Goal: Transaction & Acquisition: Subscribe to service/newsletter

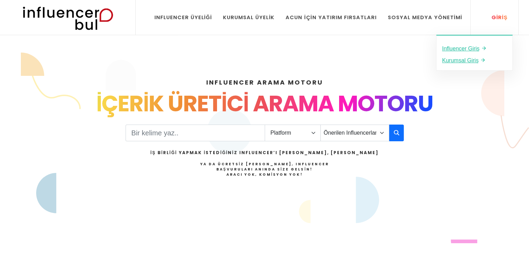
click at [489, 16] on icon at bounding box center [486, 17] width 6 height 8
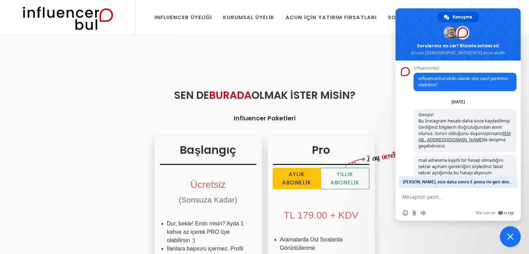
click at [463, 47] on span at bounding box center [457, 34] width 125 height 52
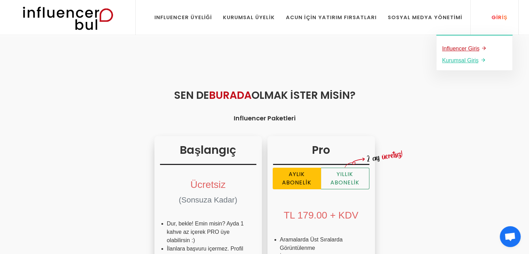
click at [466, 49] on u "Influencer Giriş" at bounding box center [461, 49] width 38 height 6
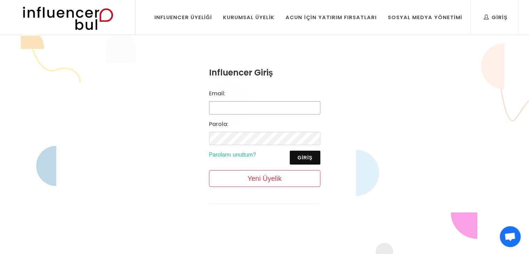
click at [259, 110] on input "Email:" at bounding box center [264, 107] width 111 height 13
type input "birsenaklasigi@gmail.com"
click at [306, 161] on button "Giriş" at bounding box center [305, 157] width 30 height 14
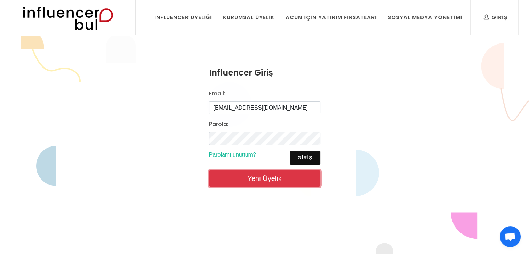
click at [287, 174] on link "Yeni Üyelik" at bounding box center [264, 178] width 111 height 17
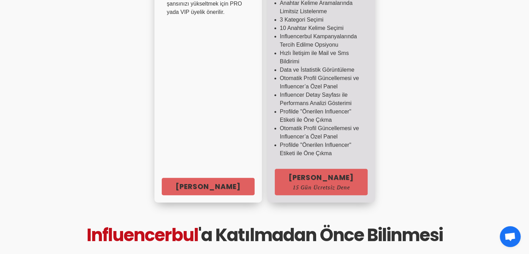
scroll to position [313, 0]
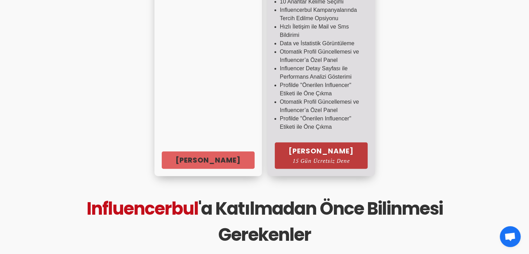
click at [323, 154] on link "Hemen Başla 15 Gün Ücretsiz Dene" at bounding box center [321, 155] width 93 height 26
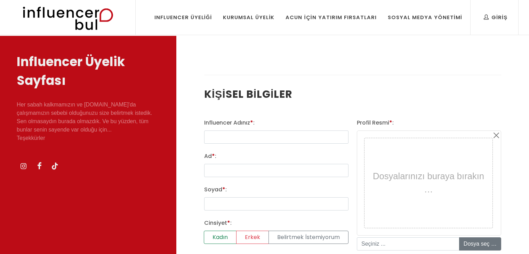
select select
click at [257, 137] on input "text" at bounding box center [276, 136] width 144 height 13
type input "birsenaklasigi"
click at [252, 169] on input "Ad * :" at bounding box center [276, 170] width 144 height 13
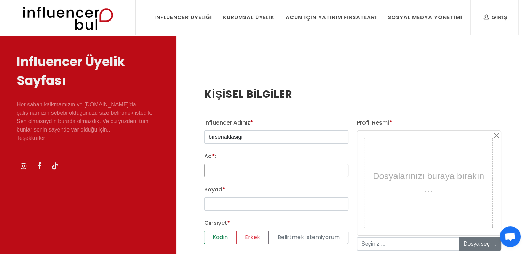
type input "Senanur"
click at [235, 206] on input "Soyad * :" at bounding box center [276, 203] width 144 height 13
type input "Babacan"
click at [226, 235] on label "Kadın" at bounding box center [220, 236] width 33 height 13
click at [209, 235] on input "Kadın" at bounding box center [206, 232] width 5 height 5
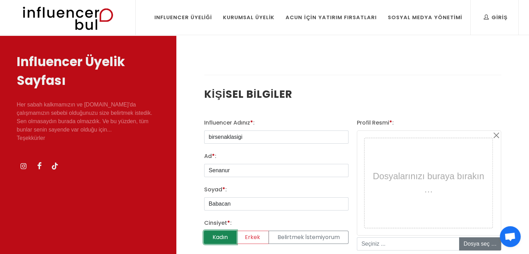
radio input "true"
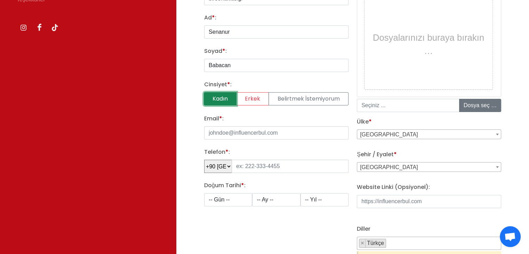
scroll to position [139, 0]
click at [251, 132] on input "Email * :" at bounding box center [276, 131] width 144 height 13
type input "birsenaklasigi@gmail.com"
click at [245, 167] on input "tel" at bounding box center [289, 165] width 117 height 13
type input "541 628 49 96"
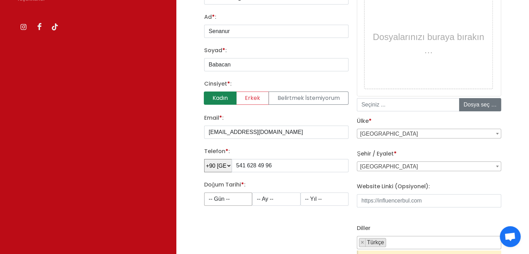
click at [242, 199] on select "-- Gün -- 1 2 3 4 5 6 7 8 9 10 11 12 13 14 15 16 17 18 19 20 21 22 23 24 25 26 …" at bounding box center [228, 198] width 48 height 13
click at [204, 192] on select "-- Gün -- 1 2 3 4 5 6 7 8 9 10 11 12 13 14 15 16 17 18 19 20 21 22 23 24 25 26 …" at bounding box center [228, 198] width 48 height 13
click at [235, 191] on div "Doğum Tarihi * : -- Gün -- 1 2 3 4 5 6 7 8 9 10 11 12 13 14 15 16 17 18 19 20 2…" at bounding box center [276, 192] width 144 height 25
click at [234, 197] on select "-- Gün -- 1 2 3 4 5 6 7 8 9 10 11 12 13 14 15 16 17 18 19 20 21 22 23 24 25 26 …" at bounding box center [228, 198] width 48 height 13
select select "19"
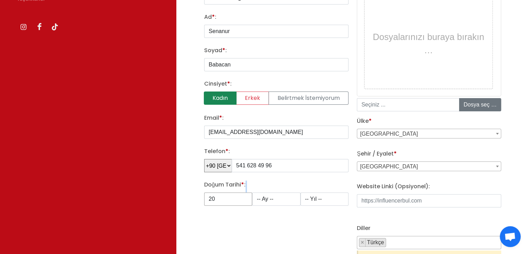
click at [204, 192] on select "-- Gün -- 1 2 3 4 5 6 7 8 9 10 11 12 13 14 15 16 17 18 19 20 21 22 23 24 25 26 …" at bounding box center [228, 198] width 48 height 13
click at [271, 196] on select "-- Ay -- 1 2 3 4 5 6 7 8 9 10 11 12" at bounding box center [276, 198] width 48 height 13
select select "12"
click at [252, 192] on select "-- Ay -- 1 2 3 4 5 6 7 8 9 10 11 12" at bounding box center [276, 198] width 48 height 13
click at [321, 200] on select "-- Yıl -- 2008 2007 2006 2005 2004 2003 2002 2001 2000 1999 1998 1997 1996 1995…" at bounding box center [324, 198] width 48 height 13
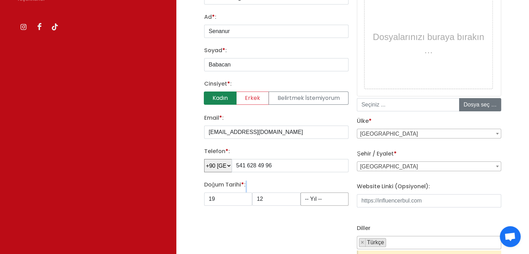
select select "1997"
click at [300, 192] on select "-- Yıl -- 2008 2007 2006 2005 2004 2003 2002 2001 2000 1999 1998 1997 1996 1995…" at bounding box center [324, 198] width 48 height 13
click at [333, 220] on div "Influencer Adınız * : birsenaklasigi Ad * : Senanur Soyad * : Babacan Cinsiyet …" at bounding box center [276, 133] width 153 height 309
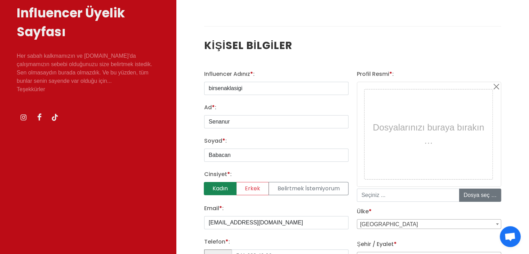
scroll to position [0, 0]
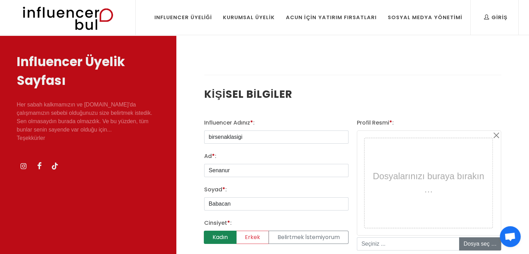
click at [444, 174] on div "Dosyalarınızı buraya bırakın …" at bounding box center [428, 183] width 124 height 86
click at [432, 188] on div "Dosyalarınızı buraya bırakın …" at bounding box center [428, 183] width 124 height 86
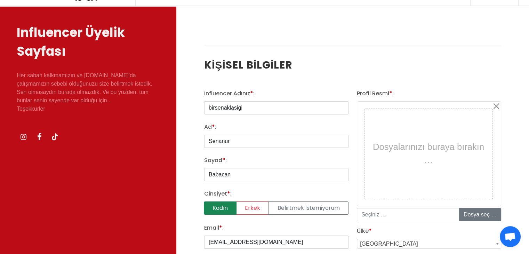
scroll to position [70, 0]
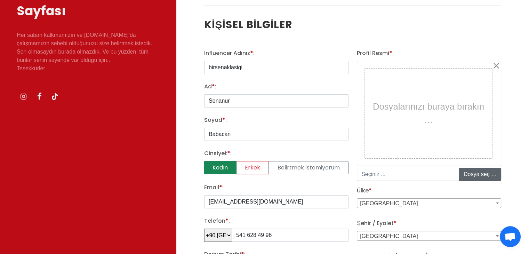
click at [494, 177] on input "file" at bounding box center [511, 174] width 105 height 13
type input "C:\fakepath\IMG_5596.jpeg"
type input "IMG_5596.jpeg"
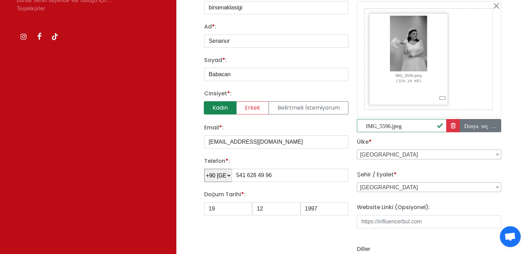
scroll to position [174, 0]
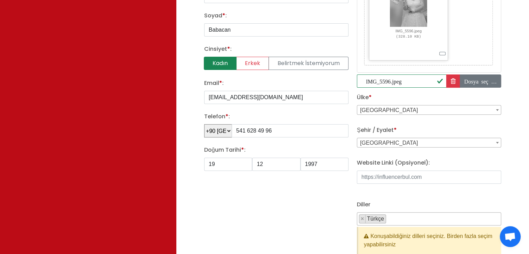
click at [398, 141] on span "Adana" at bounding box center [429, 143] width 144 height 10
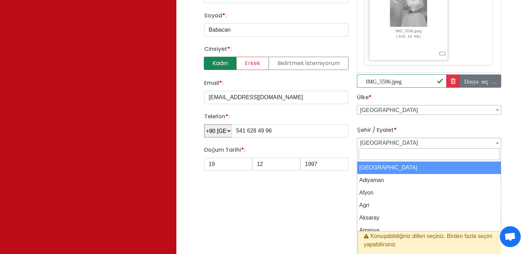
click at [386, 156] on input "Search" at bounding box center [428, 154] width 141 height 12
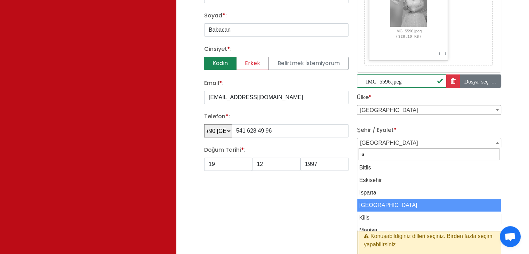
type input "is"
select select "3703"
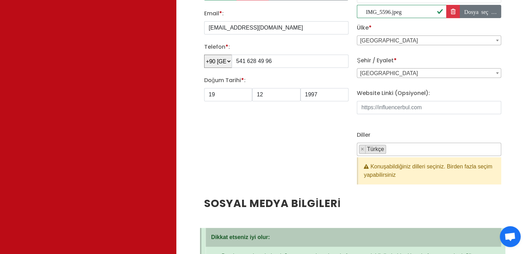
scroll to position [1, 0]
click at [409, 149] on span "× Türkçe" at bounding box center [429, 149] width 144 height 13
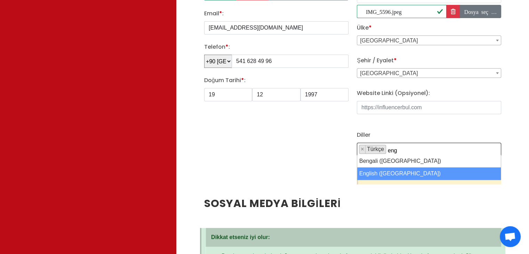
type textarea "eng"
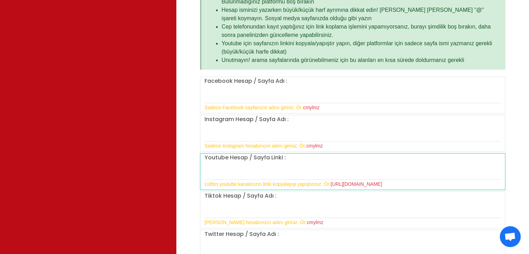
scroll to position [521, 0]
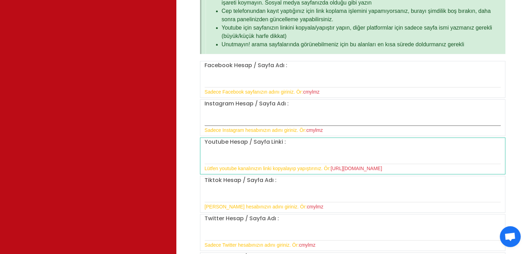
click at [261, 118] on input "text" at bounding box center [352, 118] width 296 height 15
type input "birsenaklasigi"
click at [232, 196] on input "text" at bounding box center [352, 195] width 296 height 15
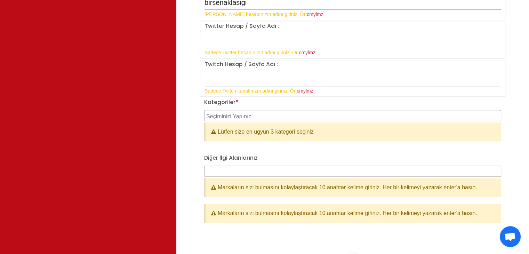
scroll to position [730, 0]
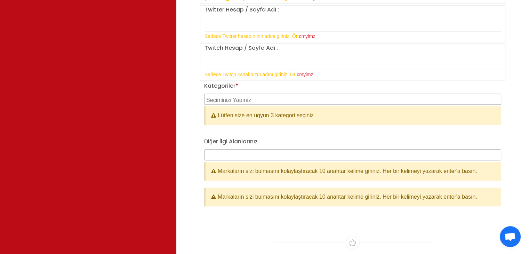
type input "birsenaklasigi"
click at [266, 98] on textarea "Search" at bounding box center [353, 99] width 294 height 6
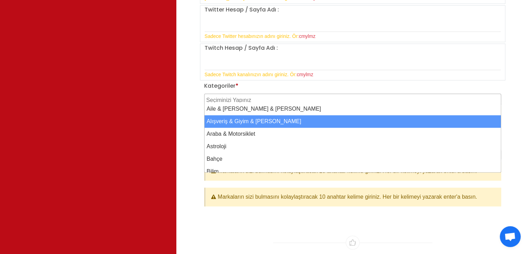
select select "2"
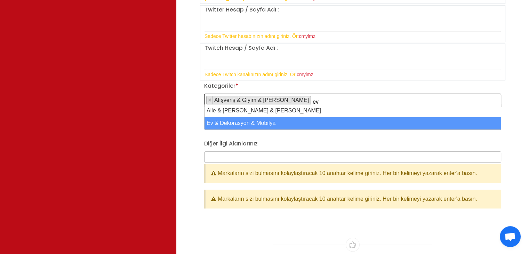
type textarea "ev"
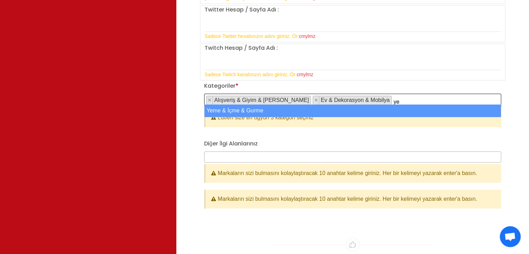
type textarea "ye"
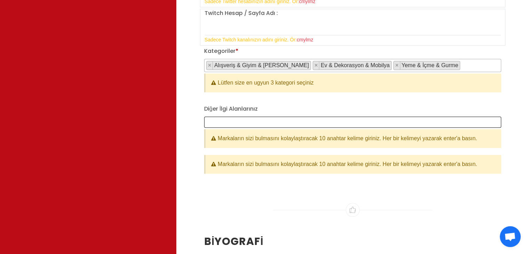
scroll to position [1, 0]
click at [271, 117] on span at bounding box center [352, 121] width 297 height 11
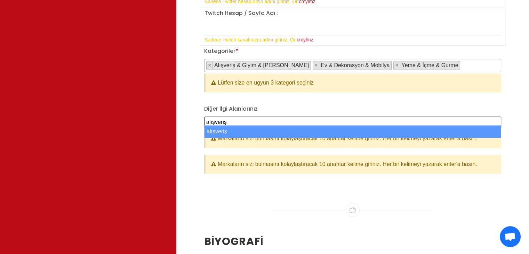
type textarea "alışveriş"
select select "alışveriş"
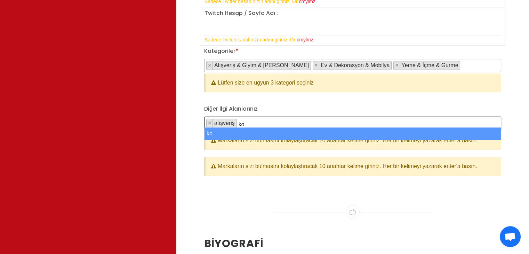
type textarea "k"
type textarea "d"
type textarea "mekan"
type textarea "seyahat"
type textarea "dekorasyon"
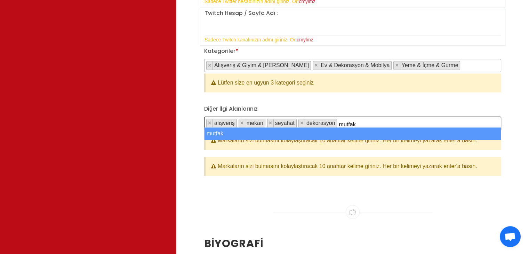
type textarea "mutfak"
type textarea "kariyer"
type textarea "evlilik"
type textarea "kombin"
type textarea "kitap"
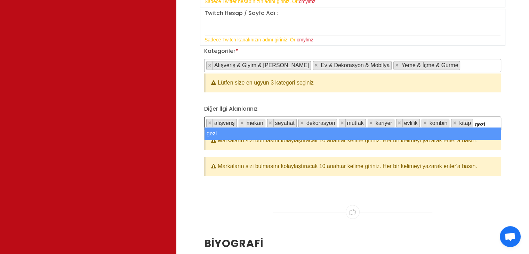
type textarea "gezi"
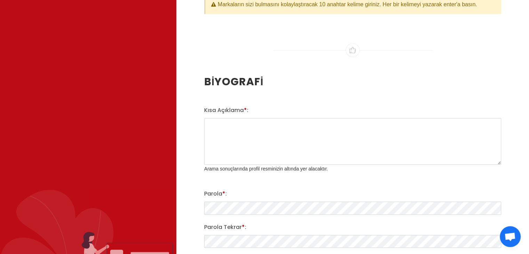
scroll to position [973, 0]
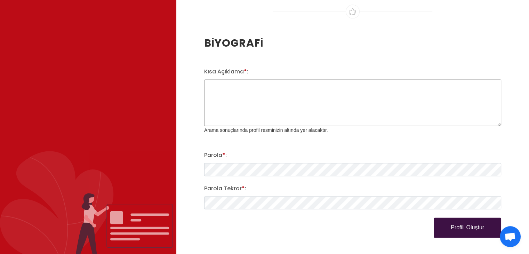
click at [267, 80] on textarea "Kısa Açıklama * :" at bounding box center [352, 102] width 297 height 47
click at [380, 87] on textarea "Kısa Açıklama * :" at bounding box center [352, 102] width 297 height 47
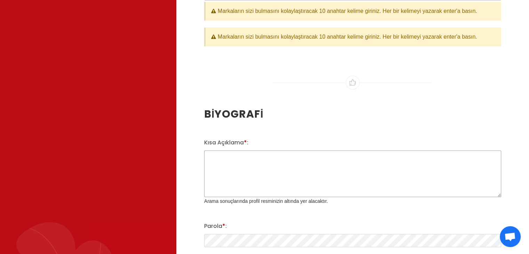
scroll to position [904, 0]
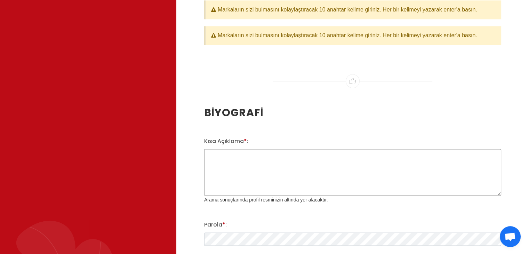
click at [251, 166] on textarea "Kısa Açıklama * :" at bounding box center [352, 172] width 297 height 47
paste textarea "Hesabımda çalışan, evli, kişisel gelişimine önem veren bir kadın profiliyle ins…"
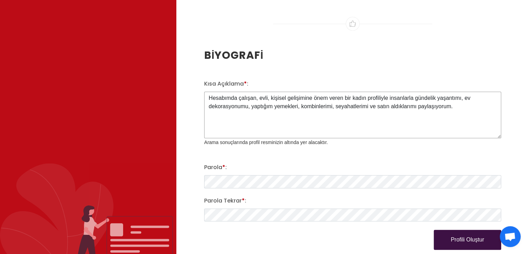
scroll to position [973, 0]
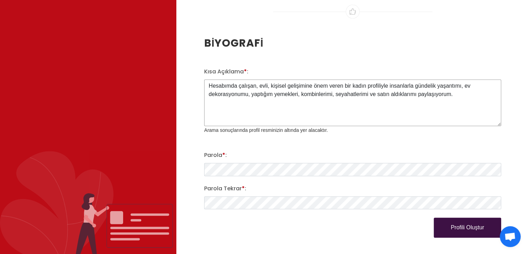
type textarea "Hesabımda çalışan, evli, kişisel gelişimine önem veren bir kadın profiliyle ins…"
click at [480, 222] on button "Profili Oluştur" at bounding box center [466, 227] width 67 height 20
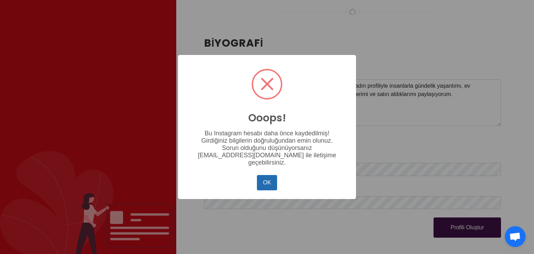
click at [267, 181] on button "OK" at bounding box center [267, 182] width 20 height 15
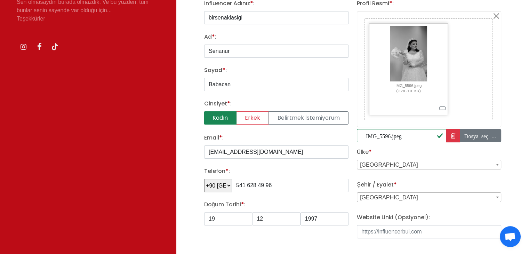
scroll to position [0, 0]
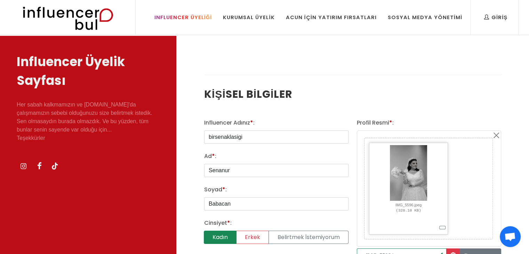
click at [212, 16] on div "Influencer Üyeliği" at bounding box center [183, 18] width 58 height 8
